Goal: Use online tool/utility: Utilize a website feature to perform a specific function

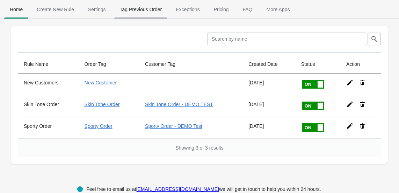
click at [153, 7] on span "Tag Previous Order" at bounding box center [141, 9] width 54 height 13
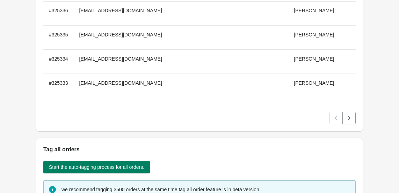
scroll to position [159, 0]
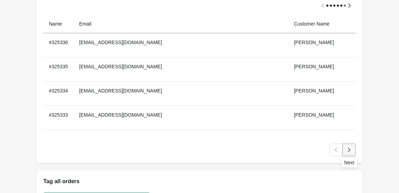
click at [351, 149] on icon "Next" at bounding box center [349, 149] width 7 height 7
click at [351, 150] on icon "Next" at bounding box center [349, 149] width 7 height 7
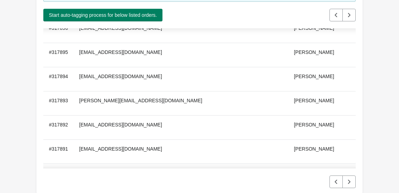
scroll to position [3033, 0]
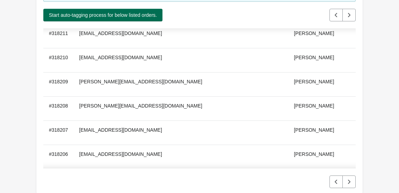
click at [137, 14] on span "Start auto-tagging process for below listed orders." at bounding box center [103, 15] width 108 height 6
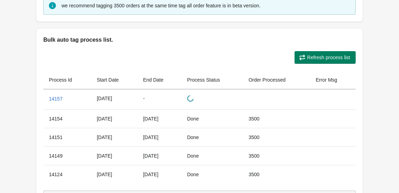
scroll to position [392, 0]
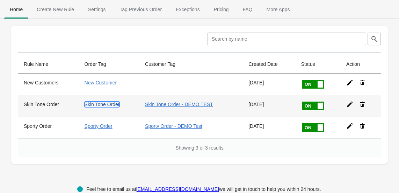
click at [109, 105] on link "Skin Tone Order" at bounding box center [102, 104] width 35 height 6
